Goal: Information Seeking & Learning: Learn about a topic

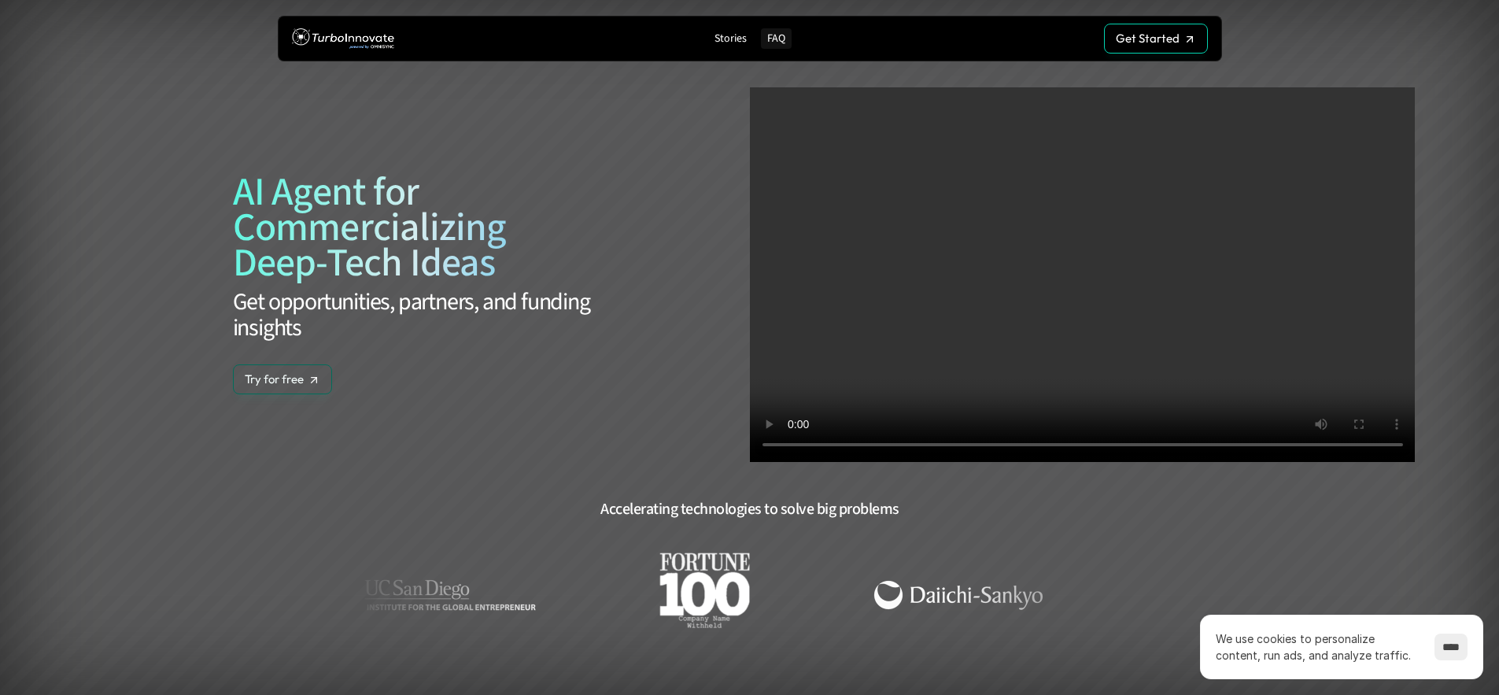
click at [774, 42] on p "FAQ" at bounding box center [776, 38] width 18 height 13
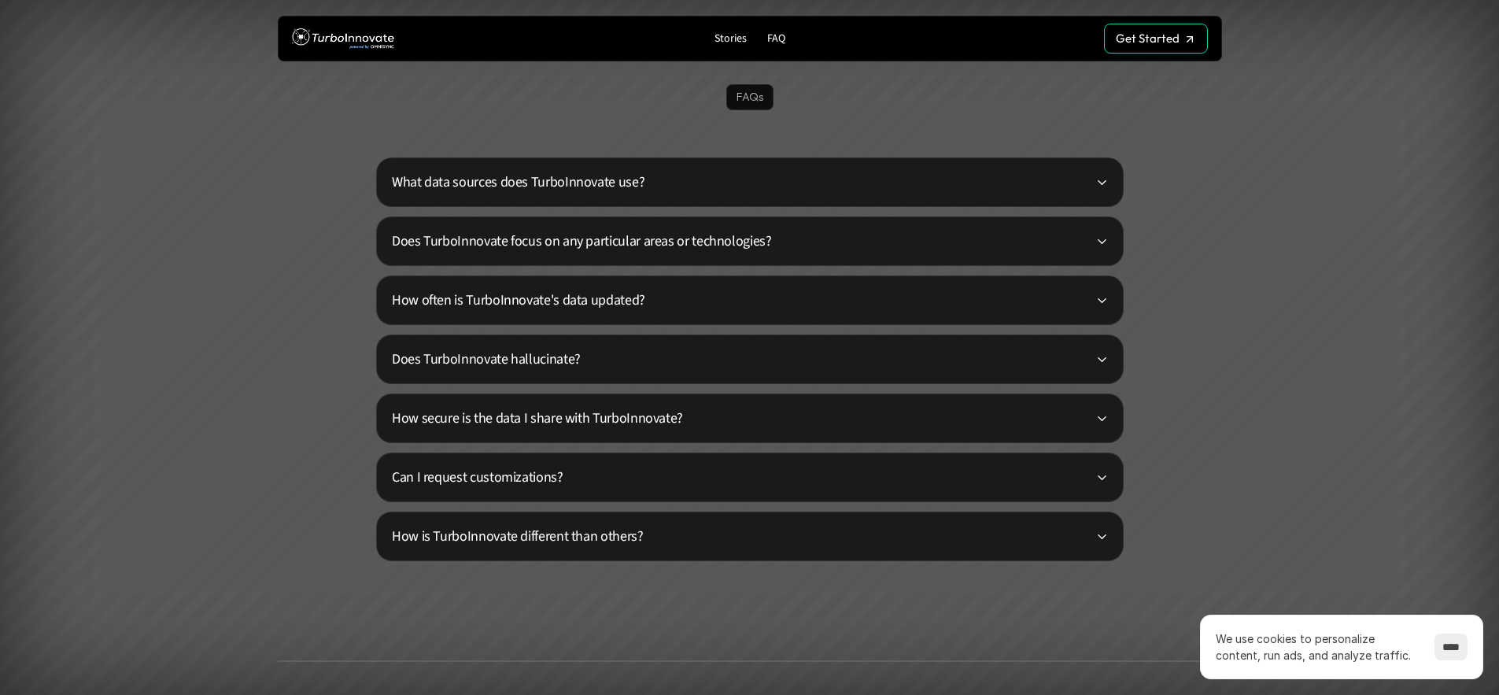
scroll to position [3806, 0]
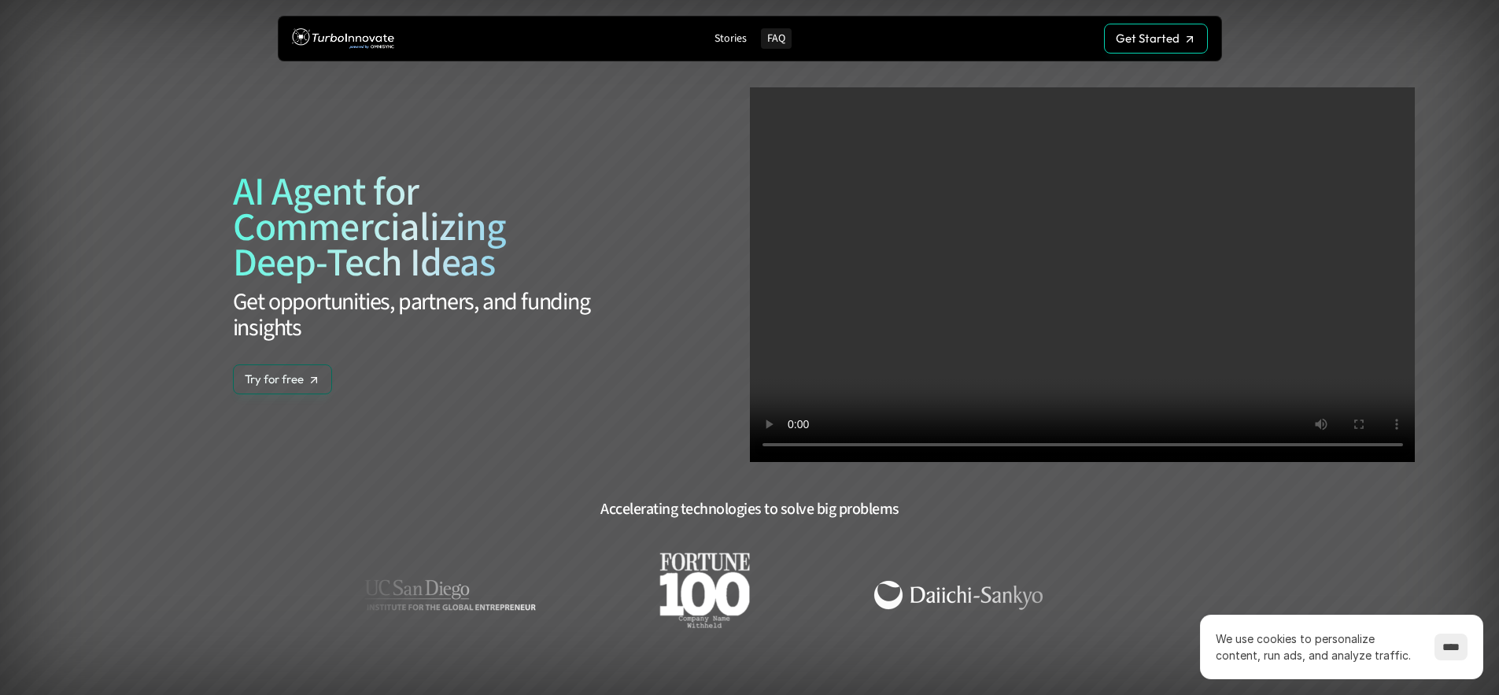
click at [771, 41] on p "FAQ" at bounding box center [776, 38] width 18 height 13
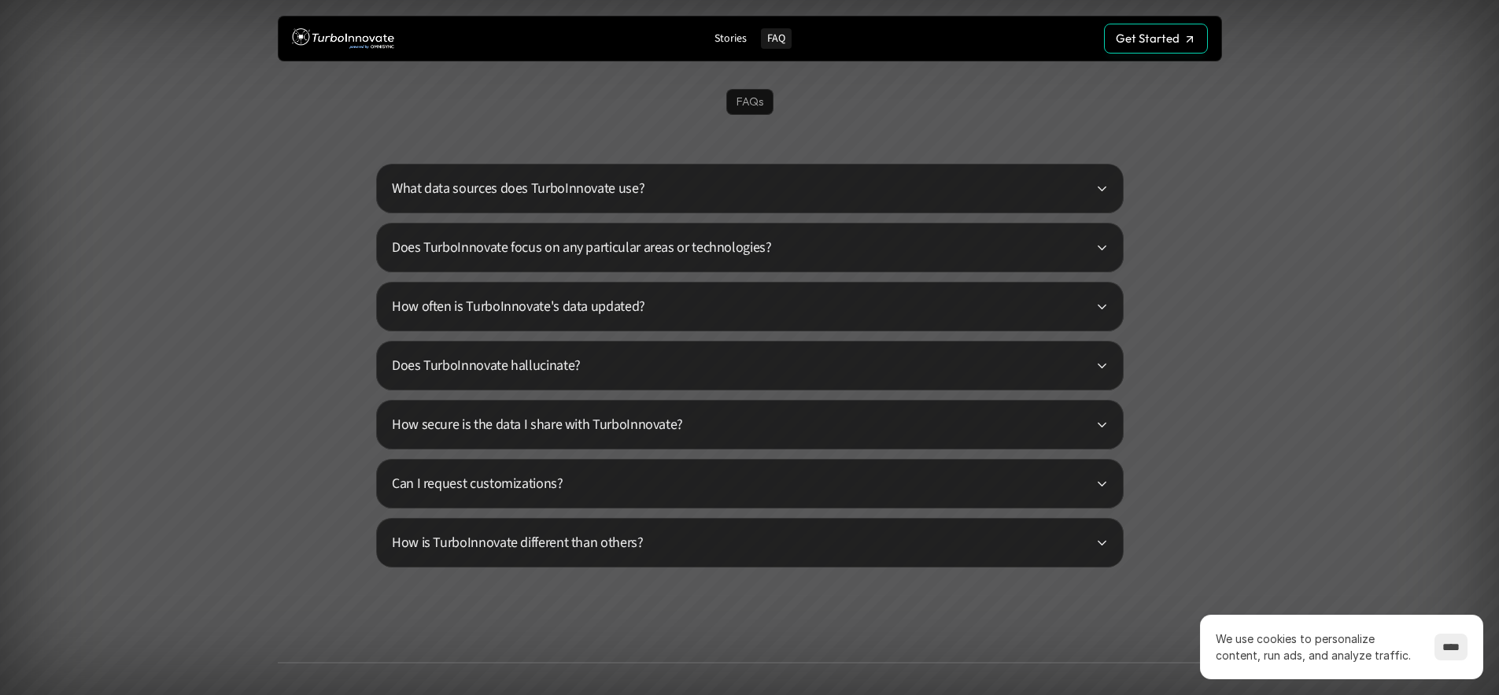
scroll to position [3806, 0]
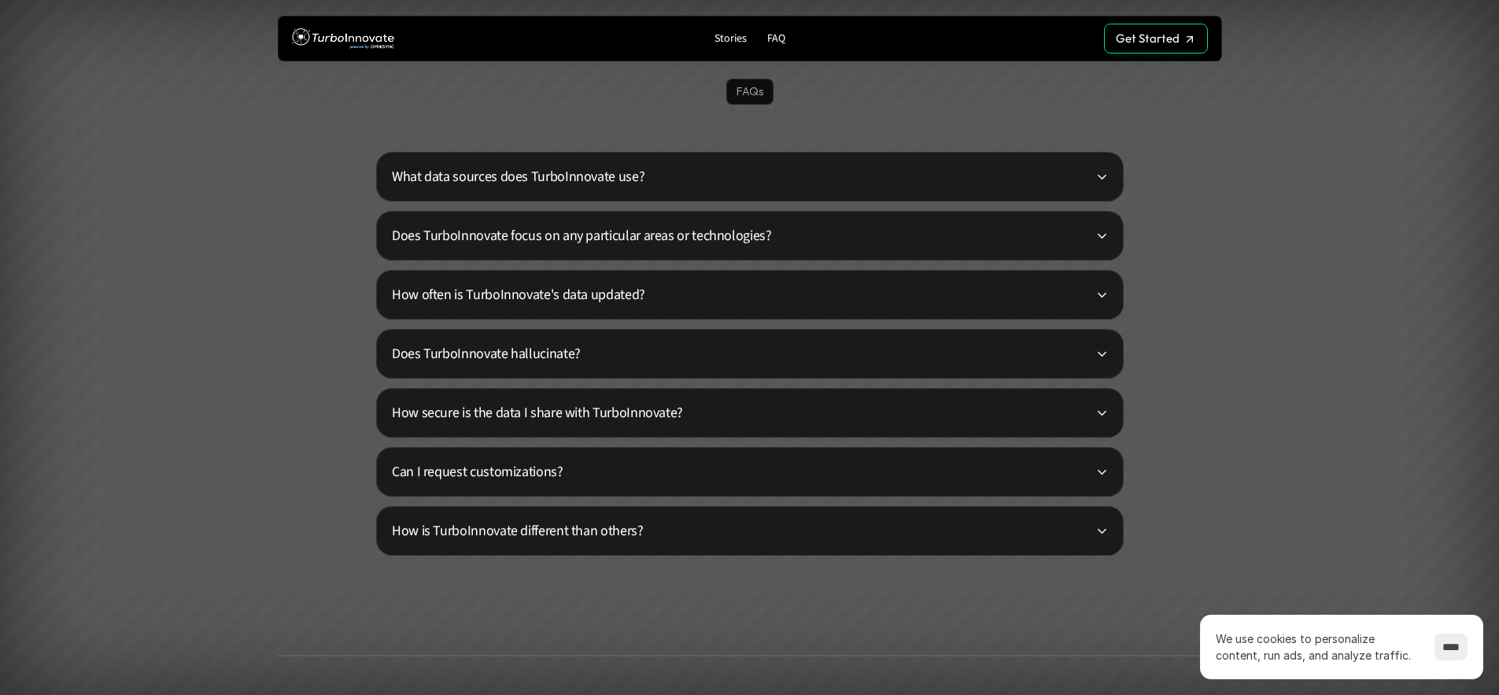
click at [1096, 178] on icon at bounding box center [1102, 177] width 12 height 12
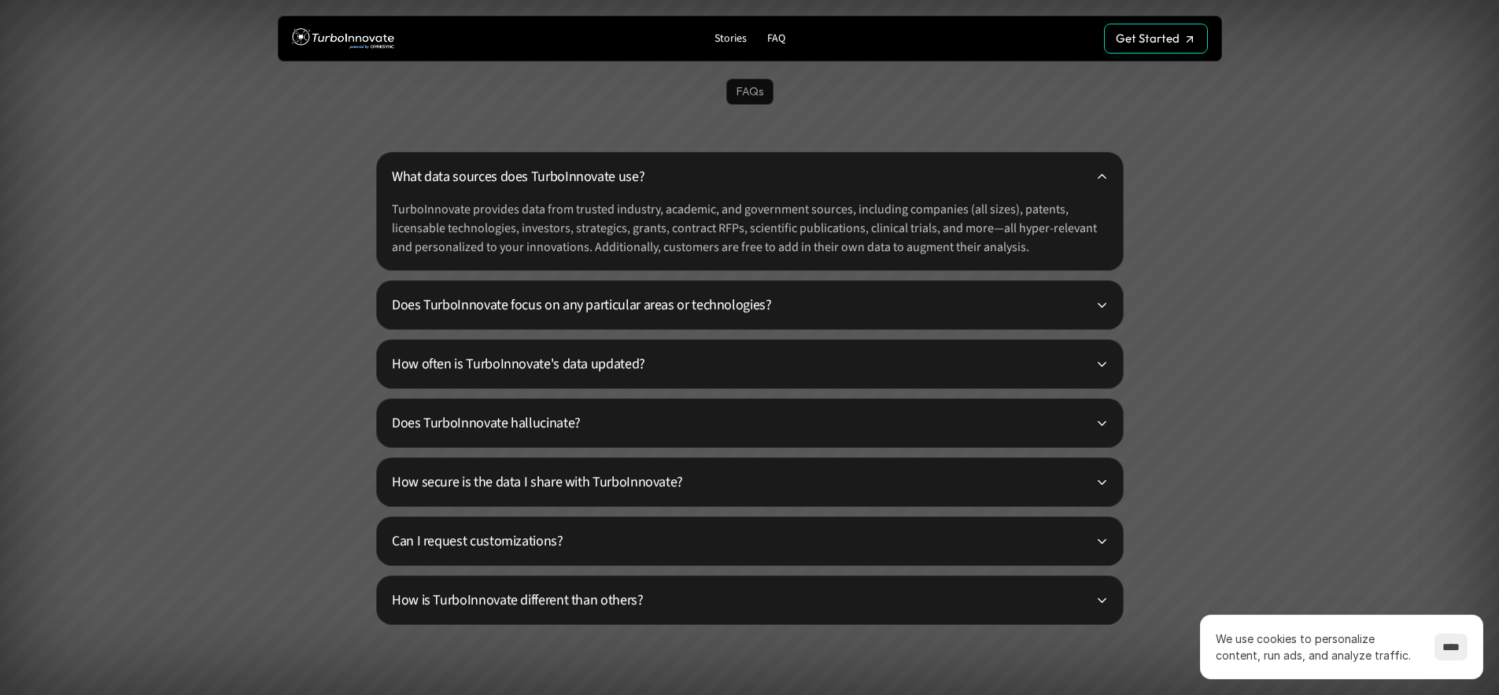
click at [1095, 295] on p "Does TurboInnovate focus on any particular areas or technologies?" at bounding box center [744, 304] width 704 height 21
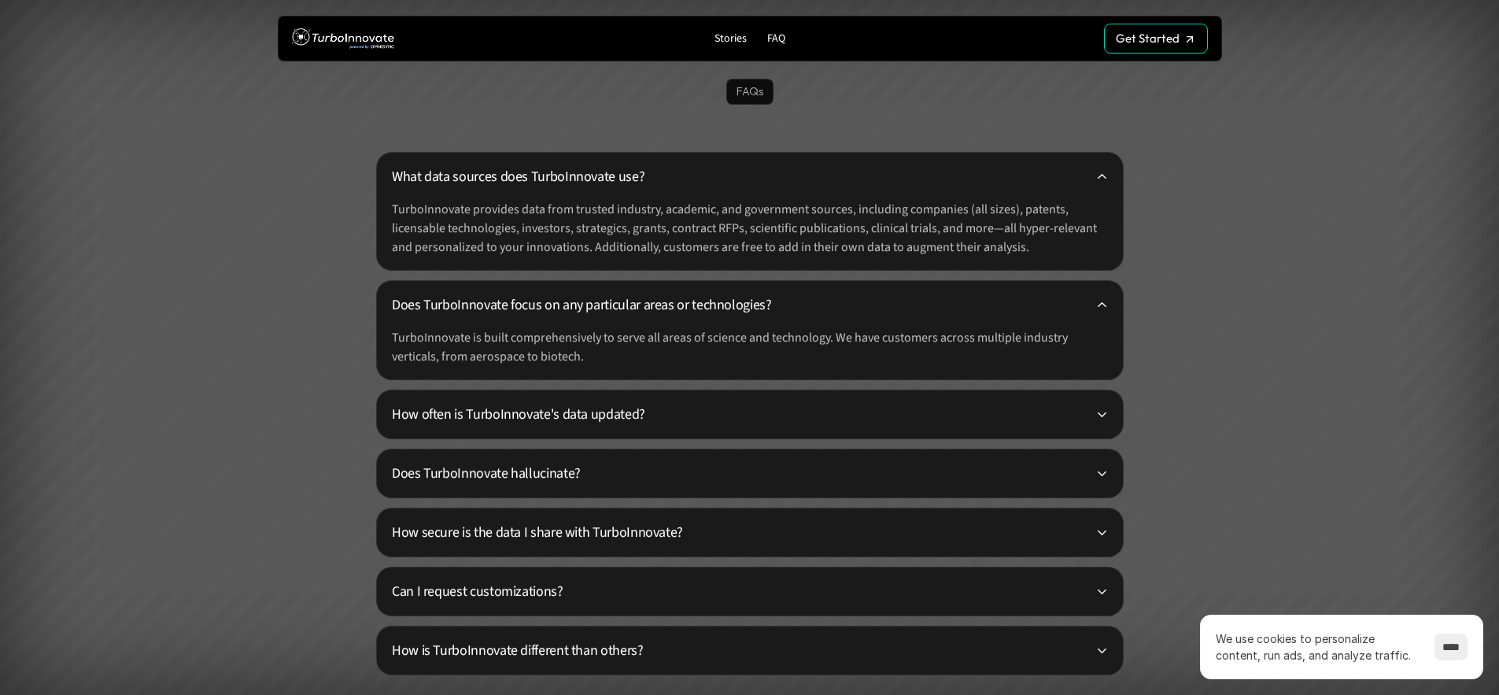
click at [1098, 412] on icon at bounding box center [1101, 414] width 9 height 5
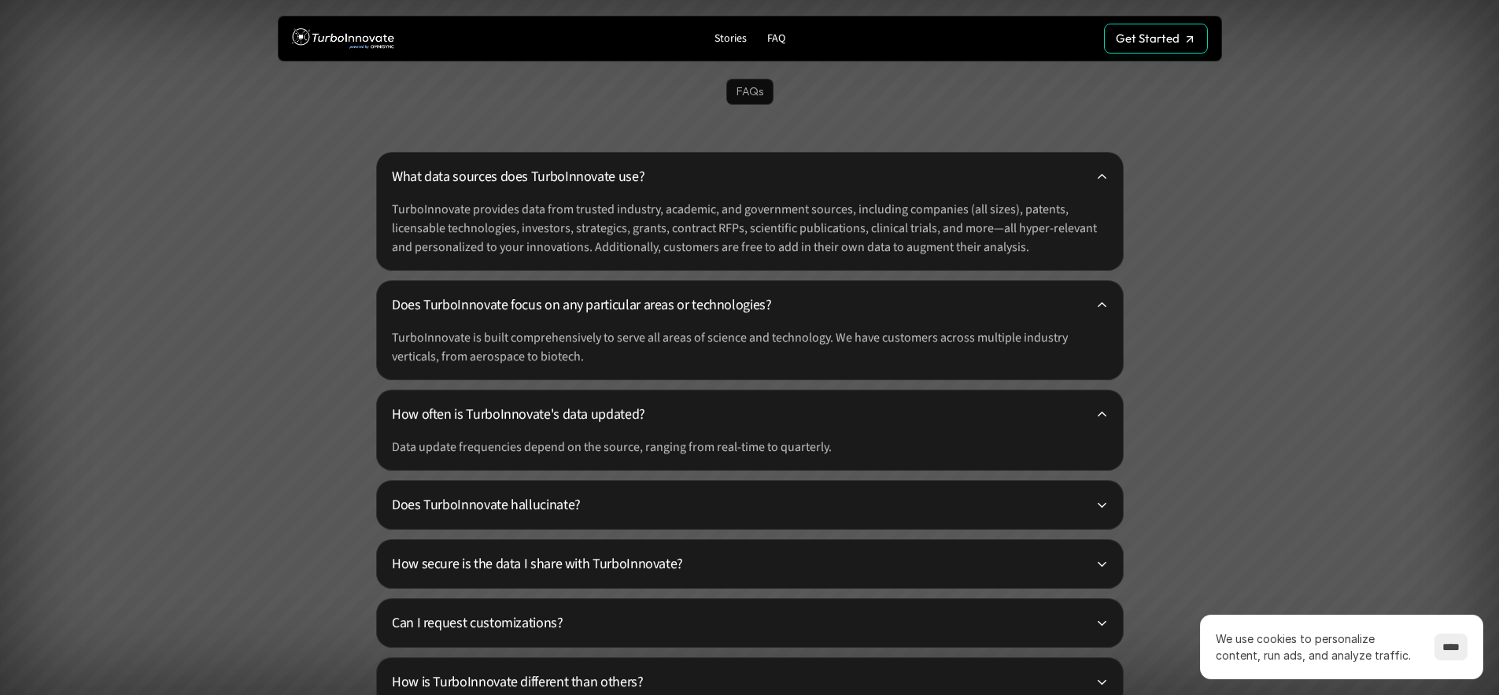
click at [1098, 412] on icon at bounding box center [1102, 414] width 12 height 12
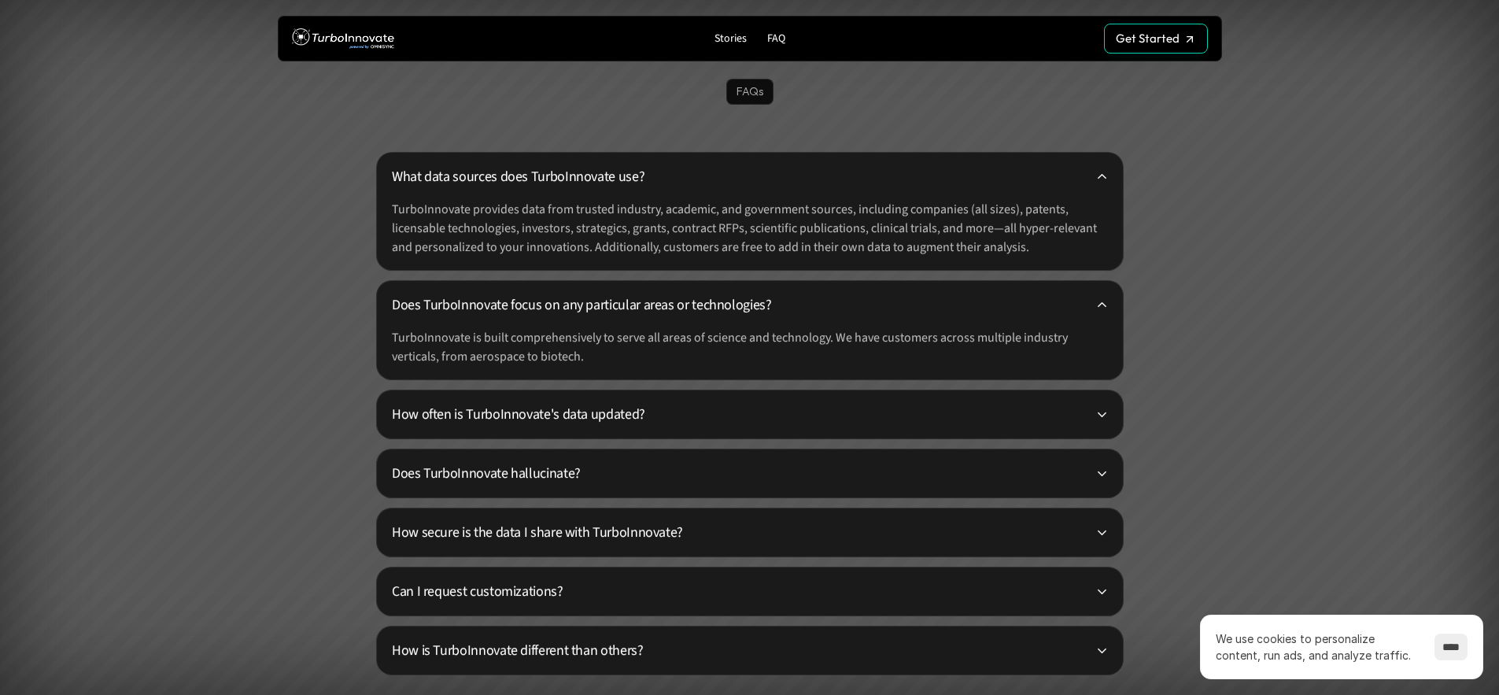
click at [1100, 461] on div "Does TurboInnovate hallucinate?" at bounding box center [750, 474] width 748 height 50
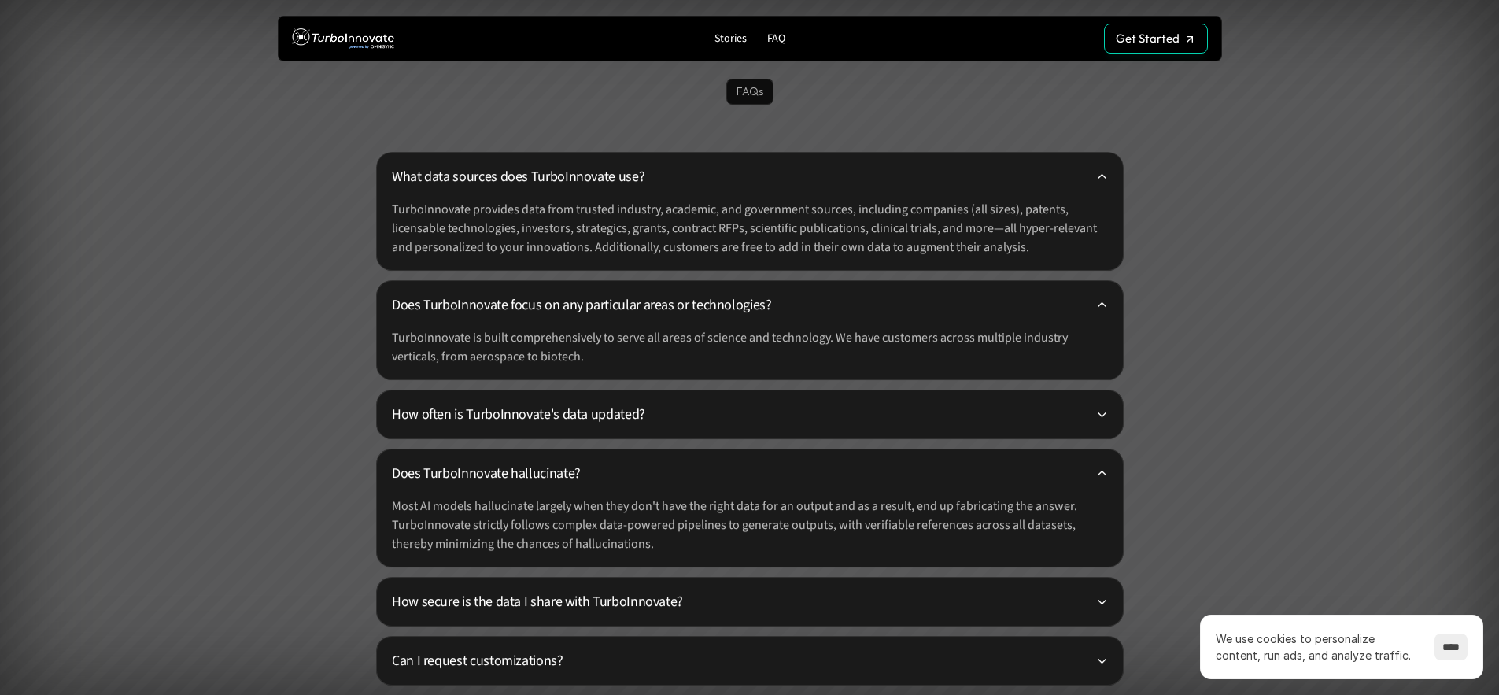
click at [1100, 461] on div "Does TurboInnovate hallucinate? Most AI models hallucinate largely when they do…" at bounding box center [750, 508] width 748 height 119
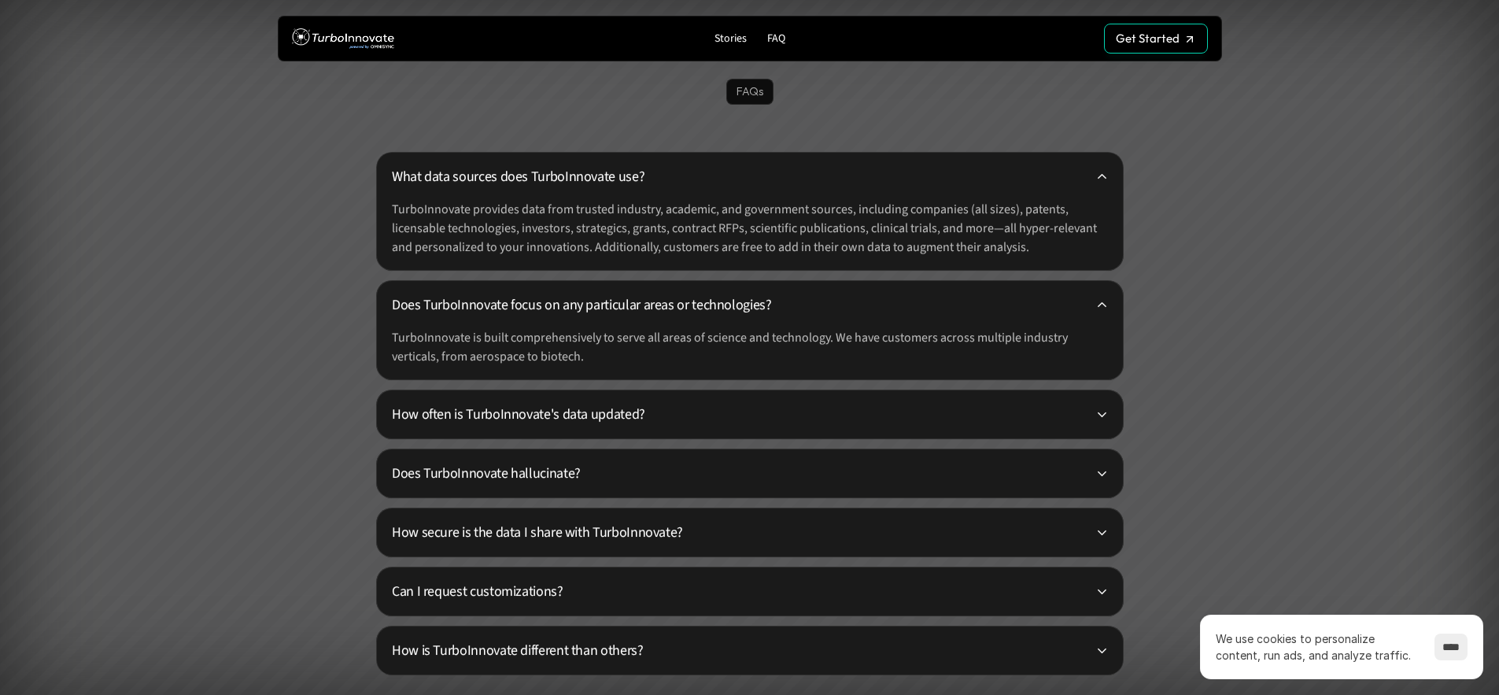
click at [1092, 532] on p "How secure is the data I share with TurboInnovate?" at bounding box center [744, 532] width 704 height 21
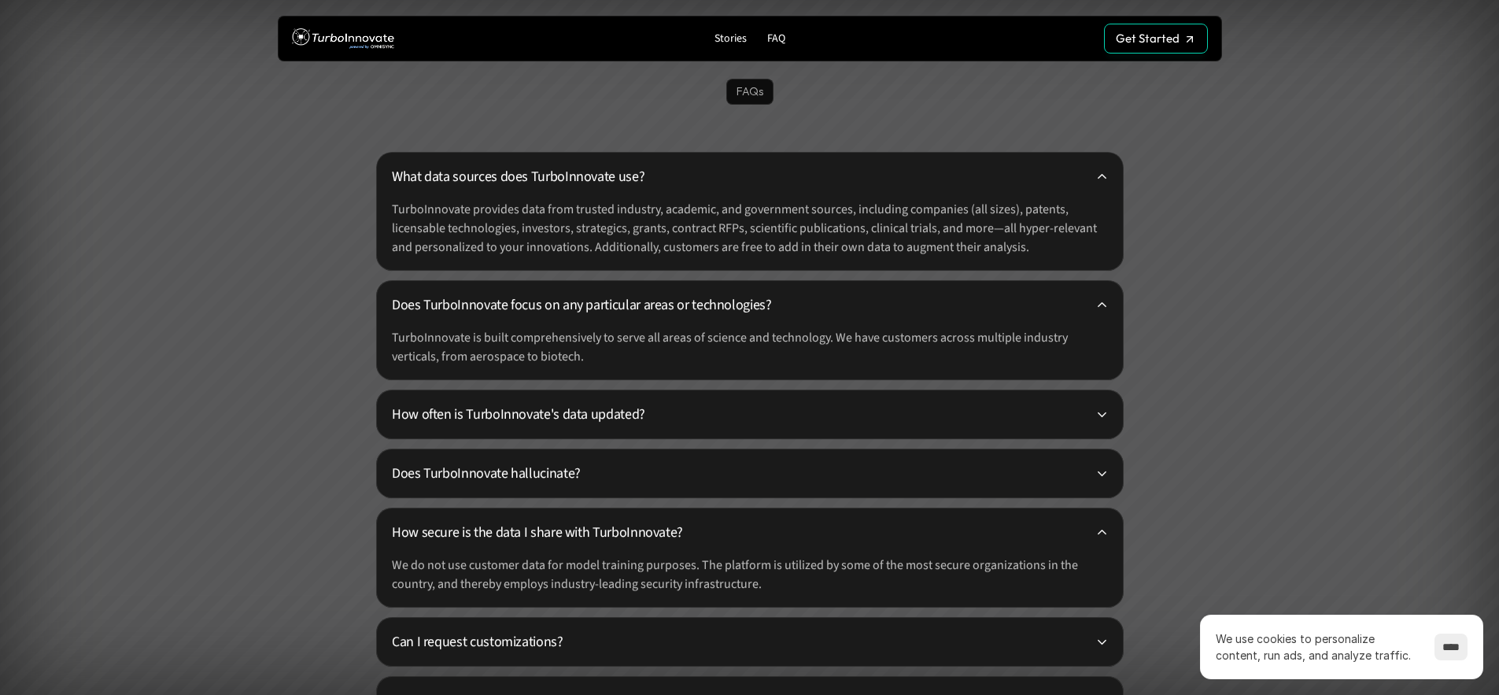
click at [1093, 532] on p "How secure is the data I share with TurboInnovate?" at bounding box center [744, 532] width 704 height 21
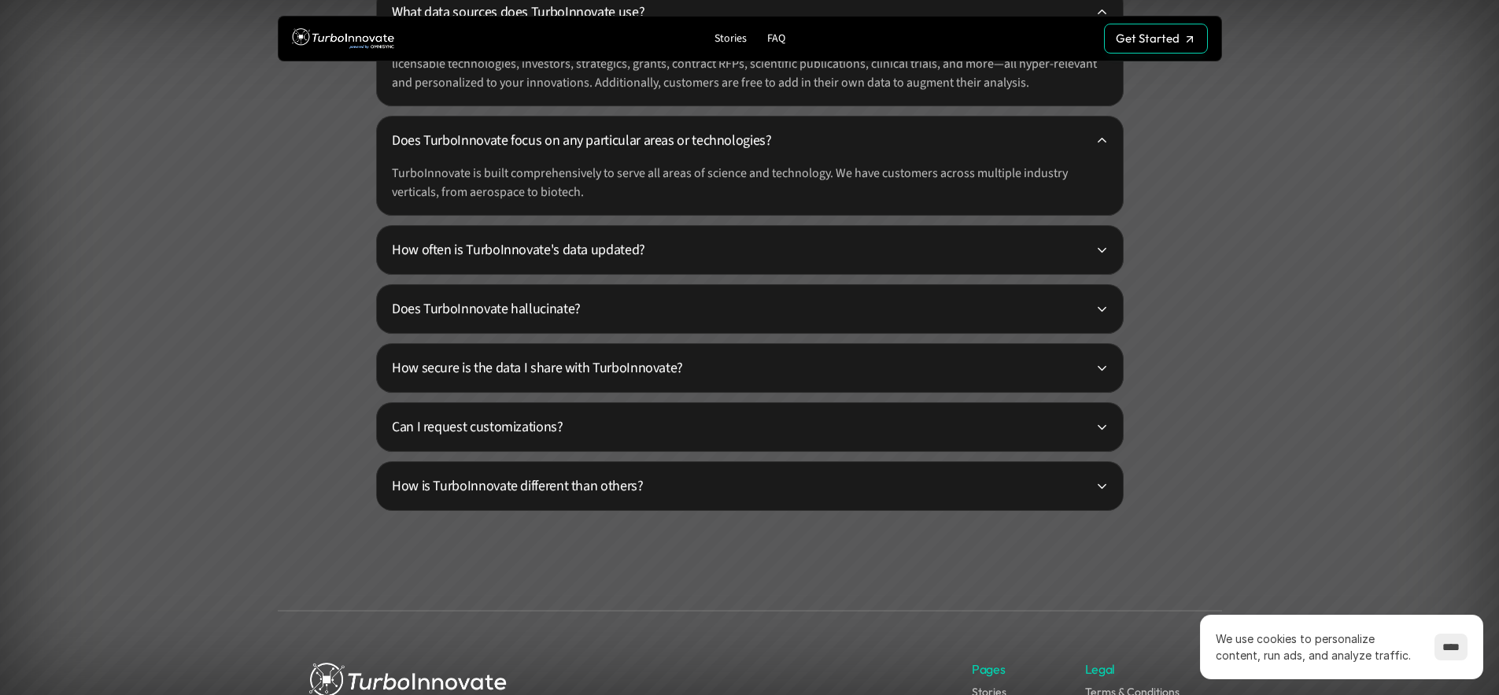
scroll to position [4031, 0]
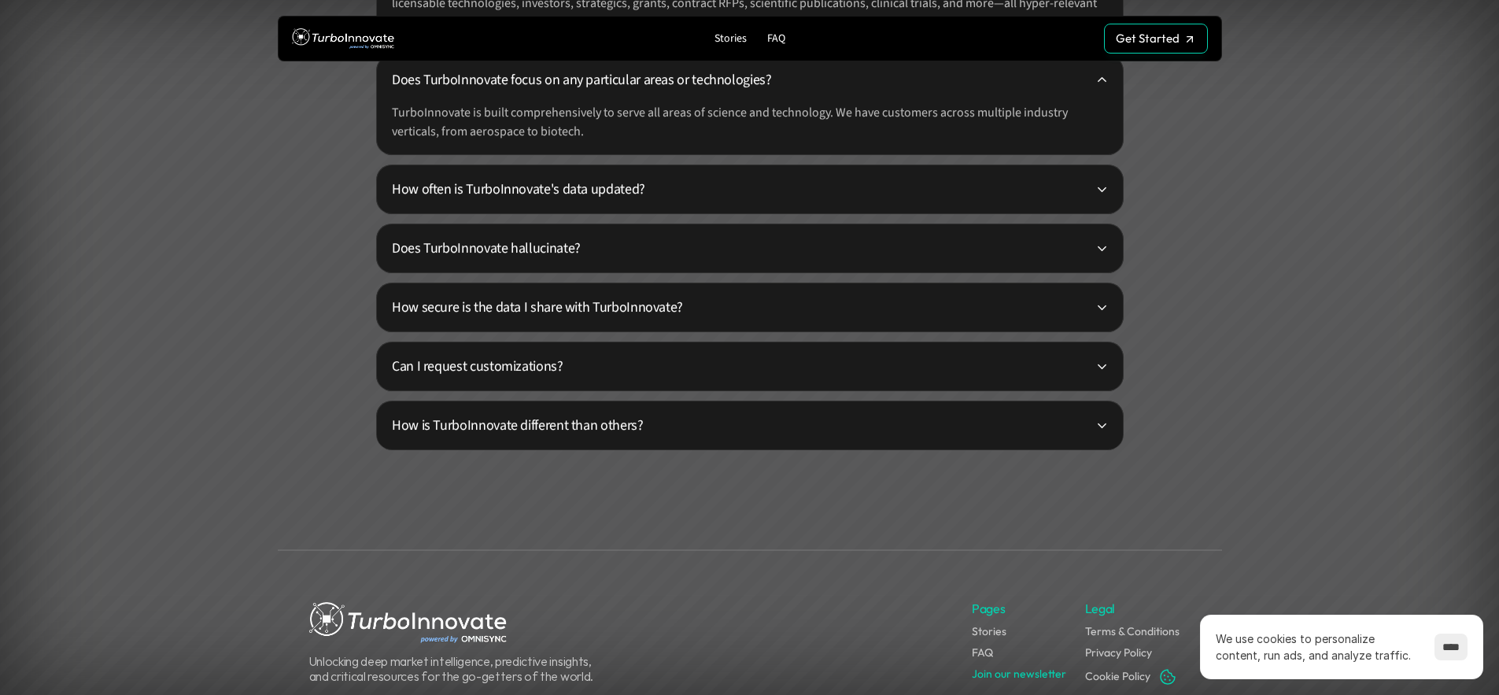
click at [1110, 417] on div "How is TurboInnovate different than others?" at bounding box center [750, 426] width 748 height 50
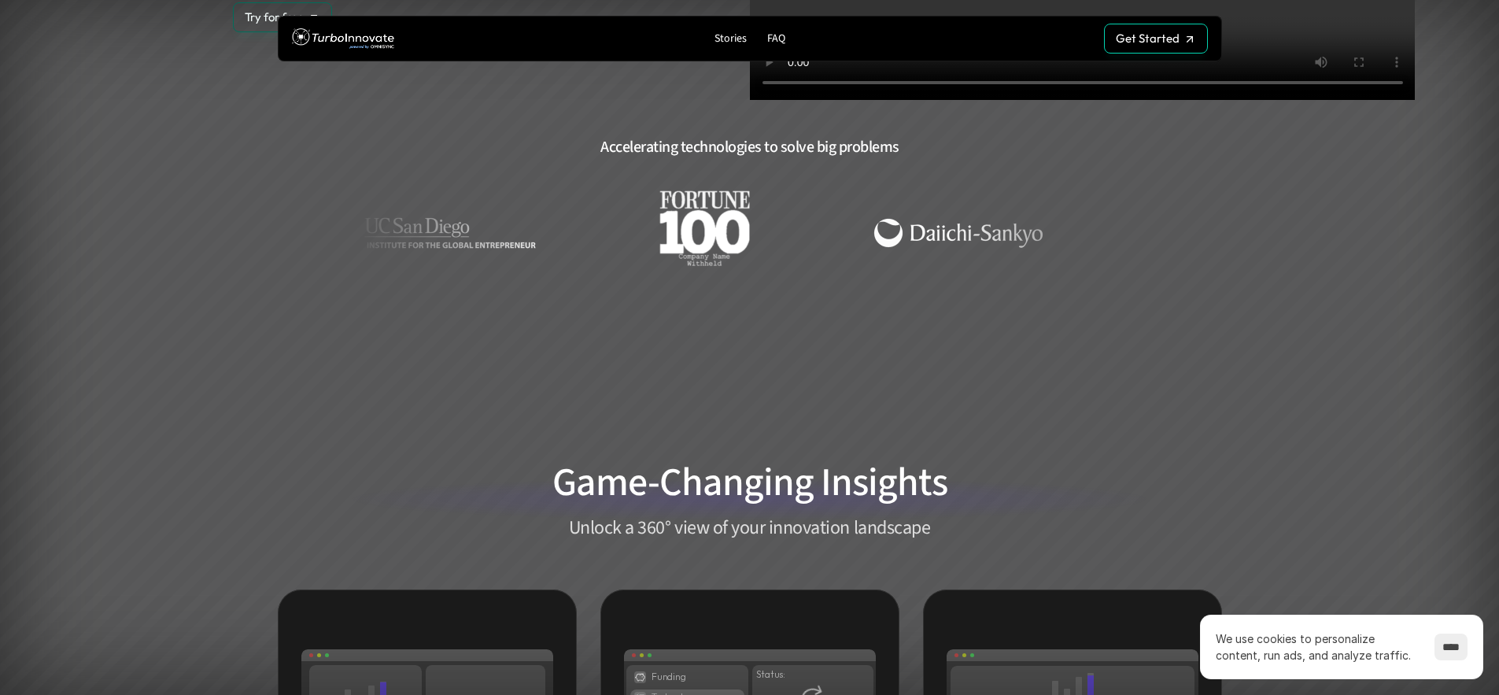
scroll to position [0, 0]
